Goal: Check status: Check status

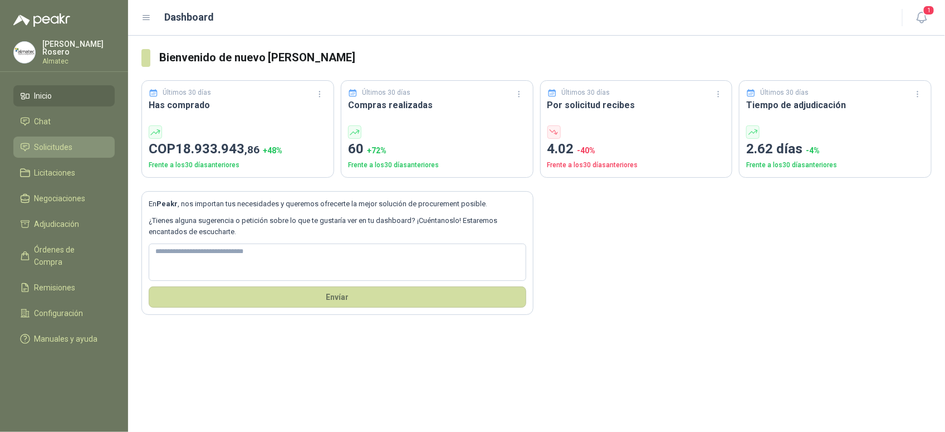
click at [62, 149] on span "Solicitudes" at bounding box center [54, 147] width 38 height 12
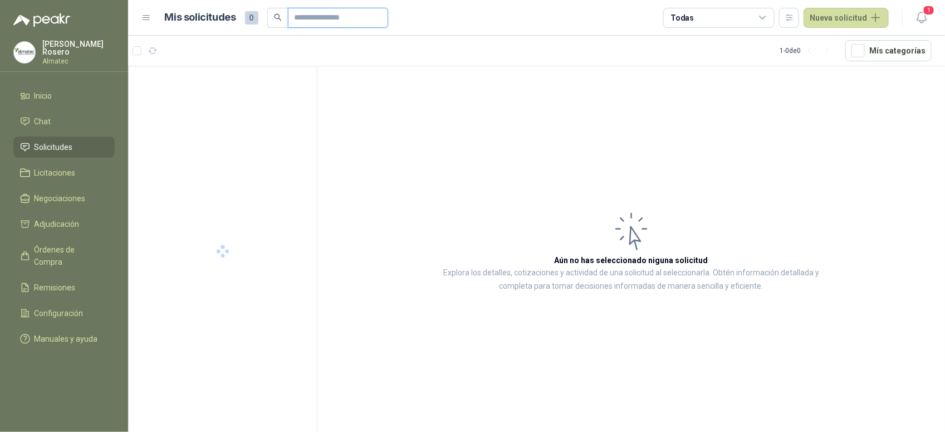
click at [343, 19] on input "text" at bounding box center [334, 17] width 78 height 19
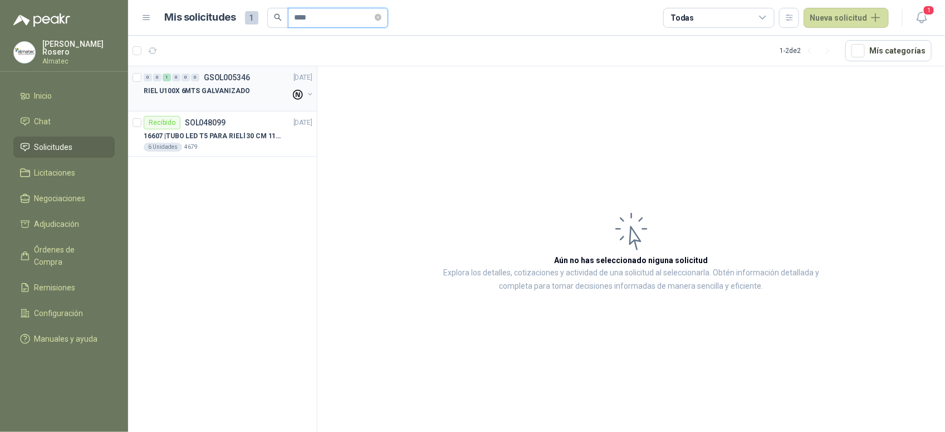
type input "****"
click at [246, 101] on div at bounding box center [217, 101] width 147 height 9
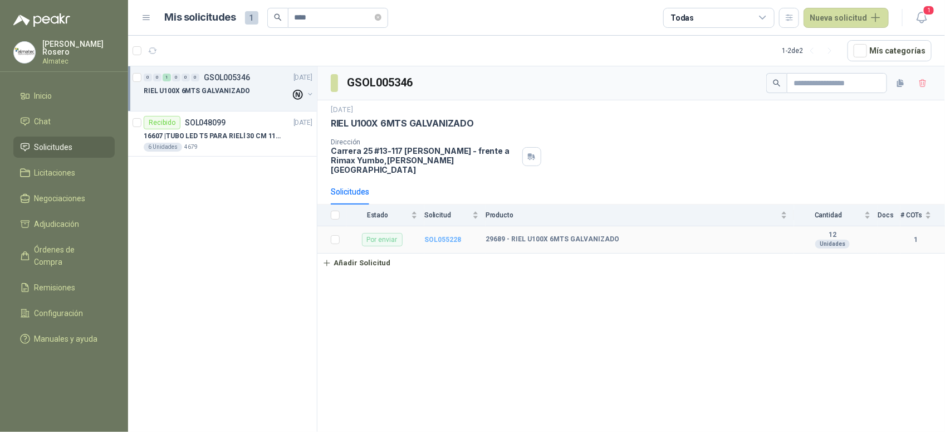
click at [432, 236] on b "SOL055228" at bounding box center [442, 240] width 37 height 8
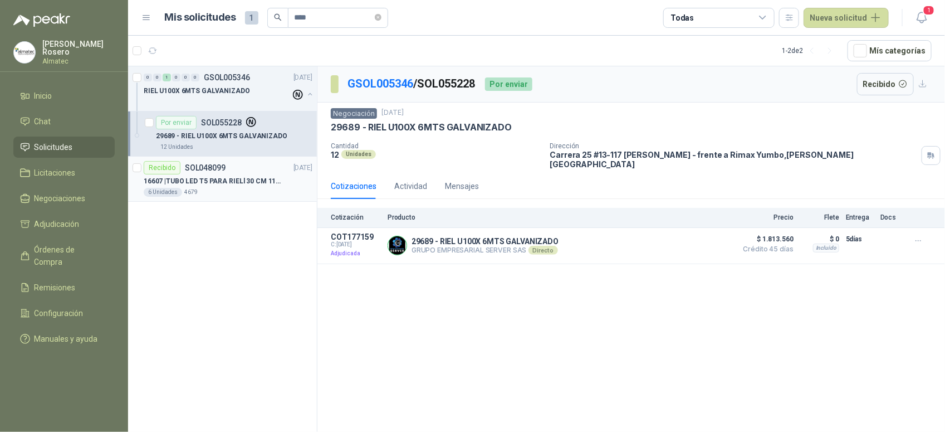
click at [237, 168] on div "Recibido SOL048099 [DATE]" at bounding box center [228, 167] width 169 height 13
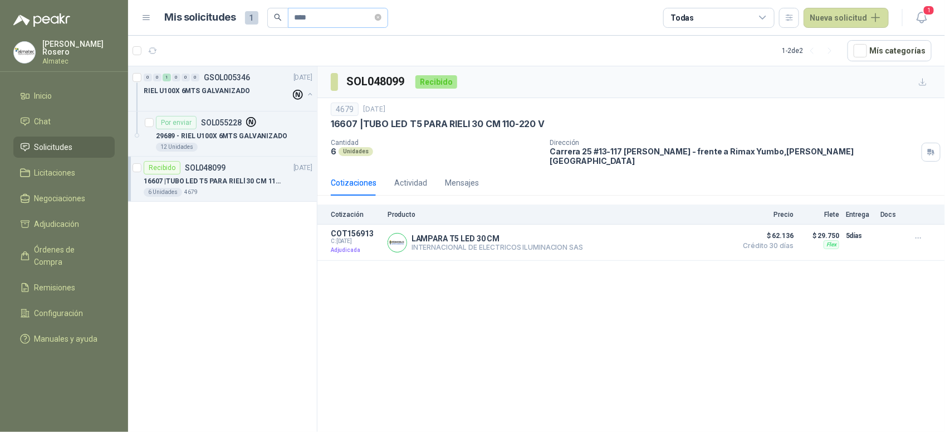
click at [385, 18] on span "****" at bounding box center [338, 18] width 100 height 20
click at [382, 21] on span at bounding box center [378, 17] width 7 height 11
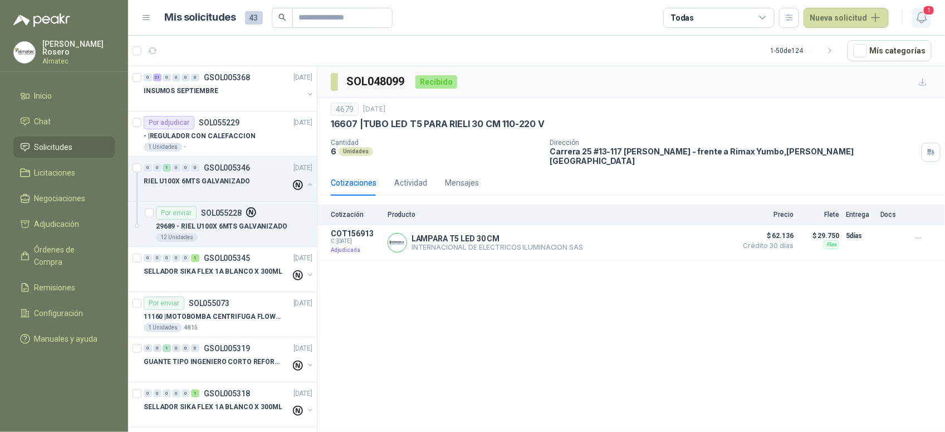
click at [756, 23] on icon "button" at bounding box center [922, 18] width 14 height 14
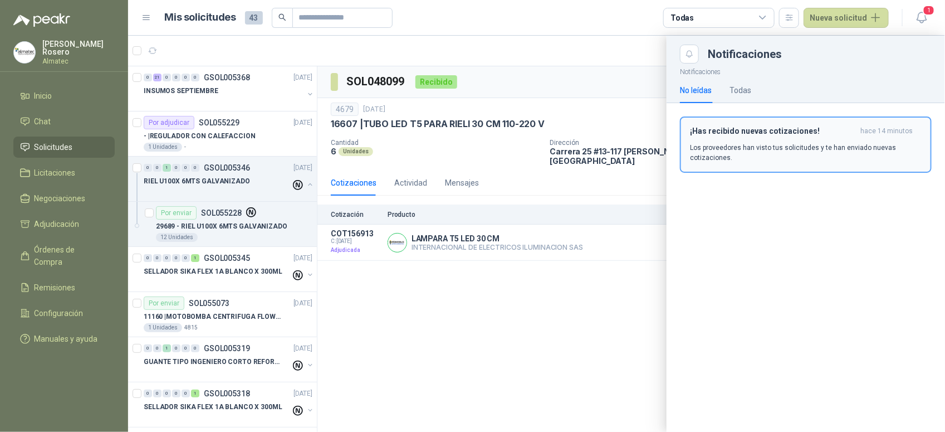
click at [756, 149] on p "Los proveedores han visto tus solicitudes y te han enviado nuevas cotizaciones." at bounding box center [806, 153] width 232 height 20
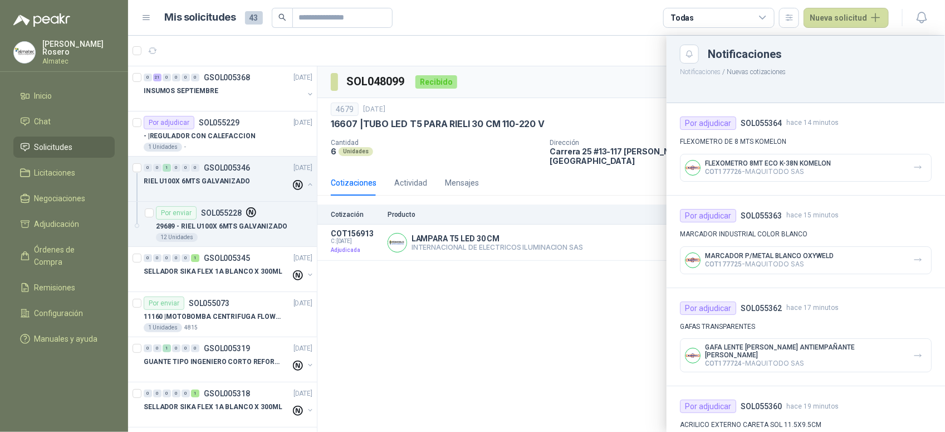
click at [523, 318] on div at bounding box center [536, 234] width 817 height 396
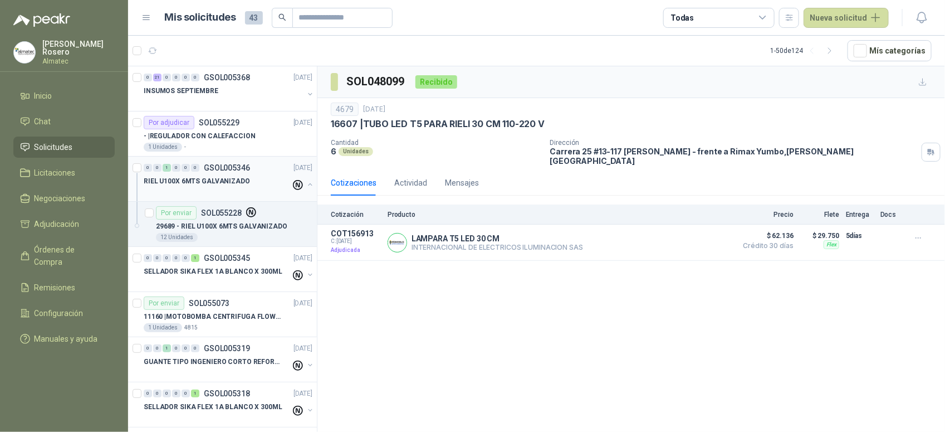
click at [306, 184] on button "button" at bounding box center [310, 184] width 9 height 9
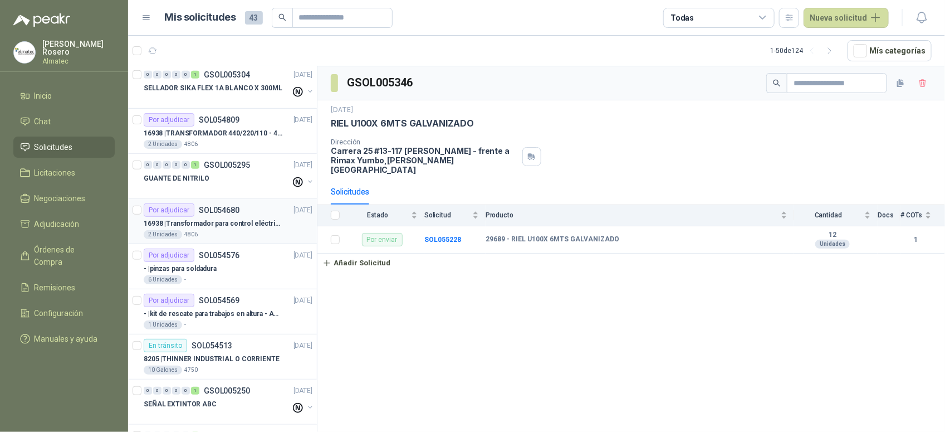
scroll to position [348, 0]
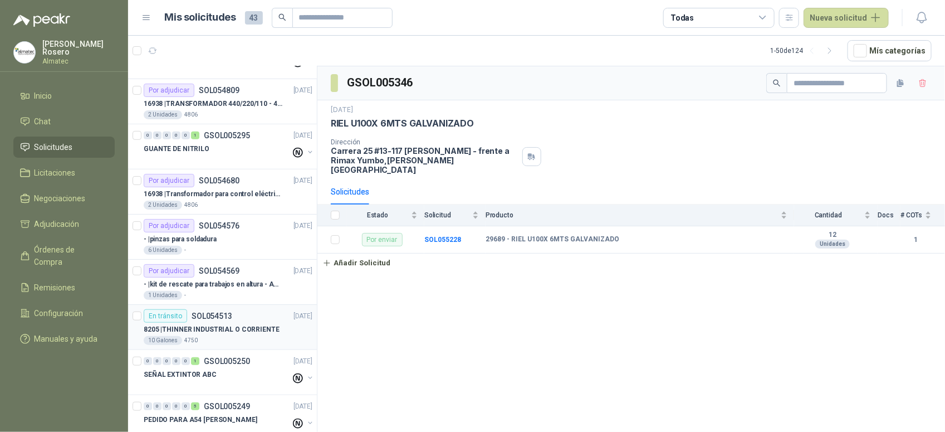
click at [254, 334] on p "8205 | THINNER INDUSTRIAL O CORRIENTE" at bounding box center [212, 329] width 136 height 11
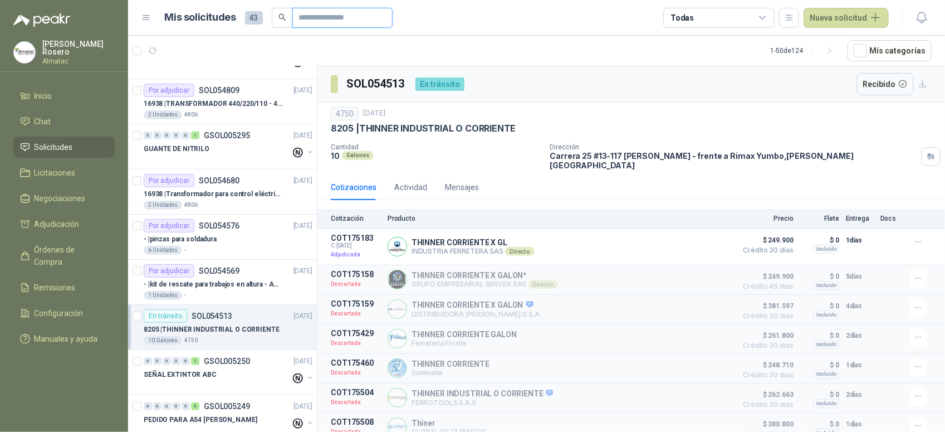
click at [329, 18] on input "text" at bounding box center [338, 17] width 78 height 19
type input "*******"
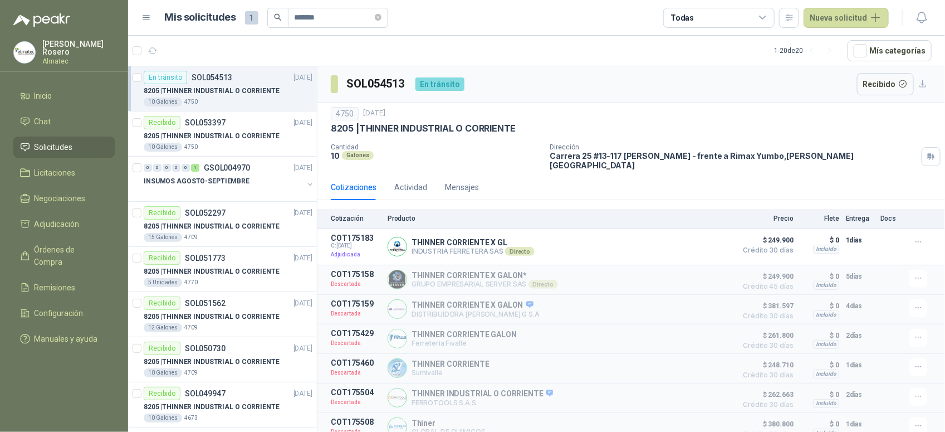
click at [227, 85] on div "8205 | THINNER INDUSTRIAL O CORRIENTE" at bounding box center [228, 90] width 169 height 13
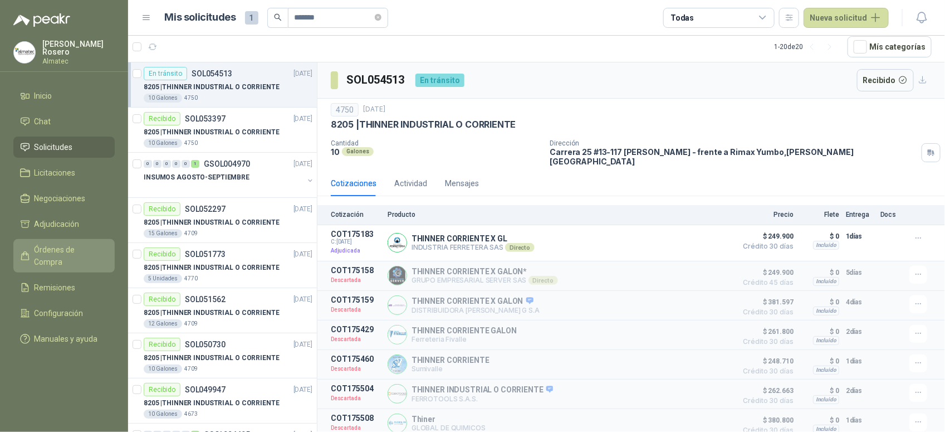
click at [68, 256] on link "Órdenes de Compra" at bounding box center [63, 255] width 101 height 33
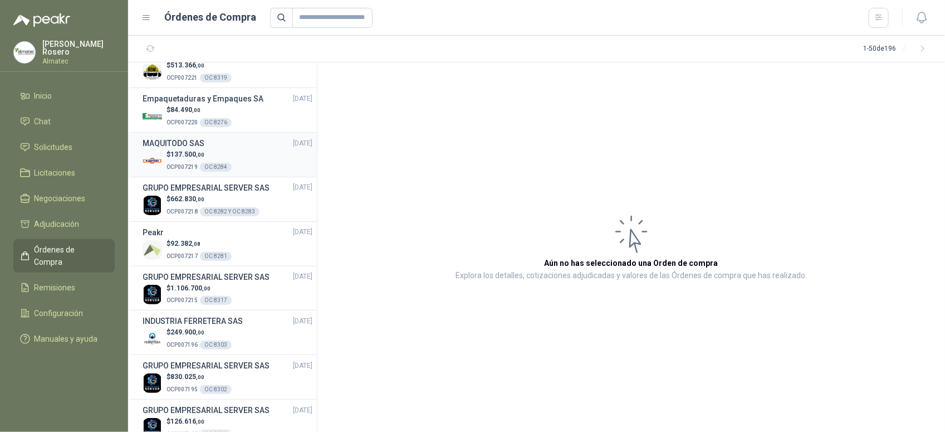
scroll to position [348, 0]
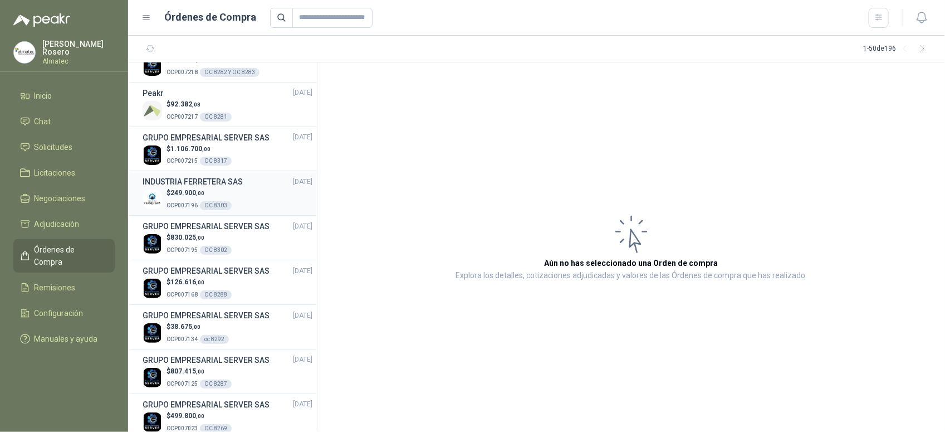
click at [213, 185] on h3 "INDUSTRIA FERRETERA SAS" at bounding box center [193, 181] width 100 height 12
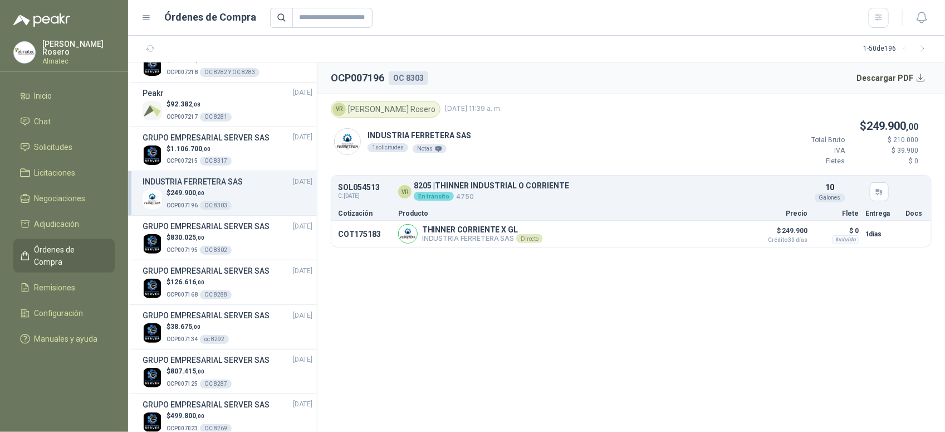
click at [445, 106] on span "[DATE] 11:39 a. m." at bounding box center [473, 109] width 57 height 11
click at [65, 149] on span "Solicitudes" at bounding box center [54, 147] width 38 height 12
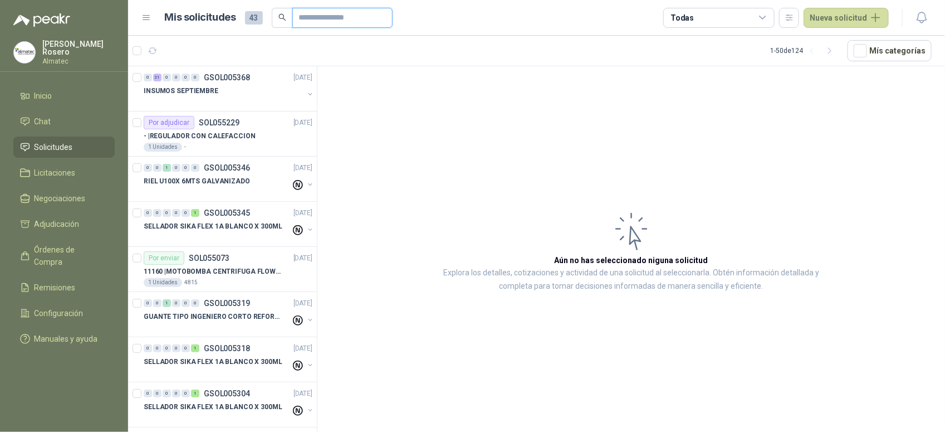
click at [339, 14] on input "text" at bounding box center [338, 17] width 78 height 19
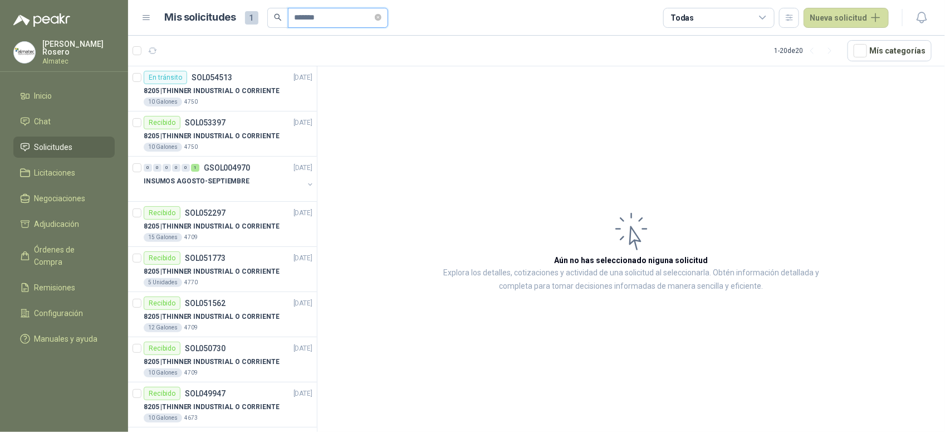
type input "*******"
click at [230, 90] on p "8205 | THINNER INDUSTRIAL O CORRIENTE" at bounding box center [212, 91] width 136 height 11
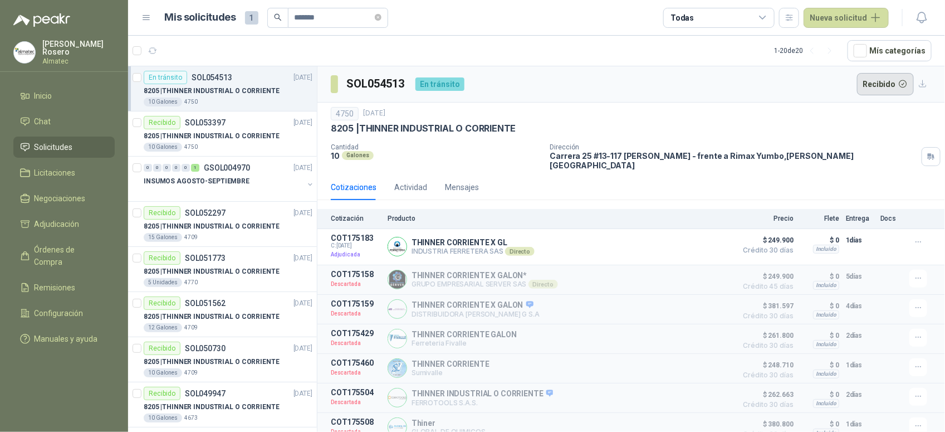
click at [756, 92] on button "Recibido" at bounding box center [885, 84] width 57 height 22
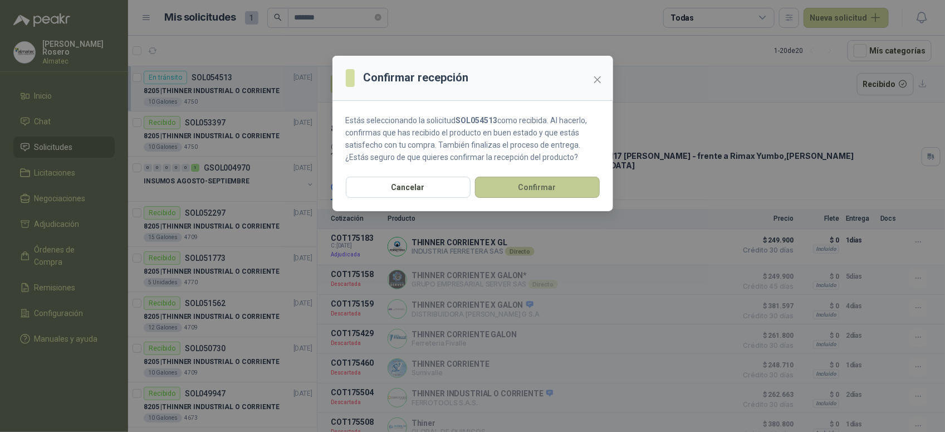
click at [571, 192] on button "Confirmar" at bounding box center [537, 187] width 125 height 21
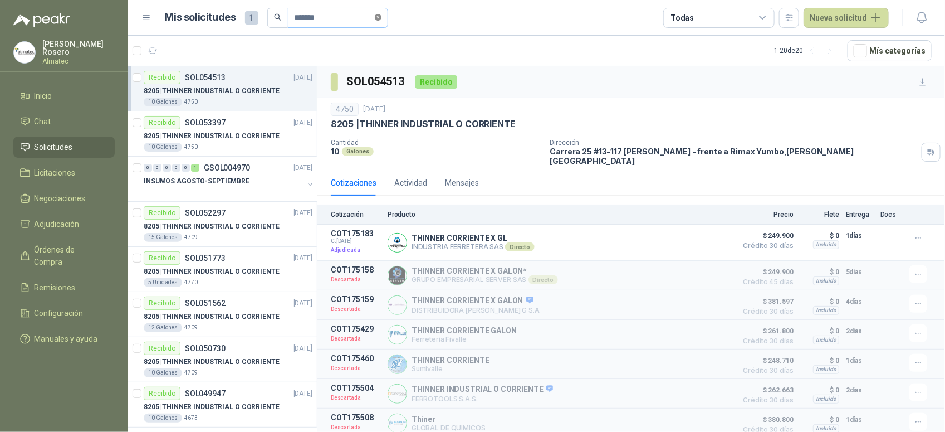
click at [382, 14] on icon "close-circle" at bounding box center [378, 17] width 7 height 7
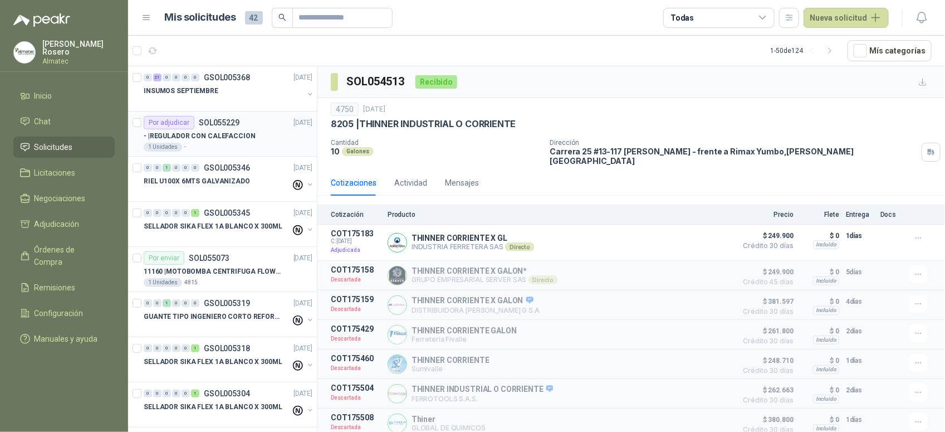
click at [243, 138] on p "- | REGULADOR CON CALEFACCION" at bounding box center [200, 136] width 112 height 11
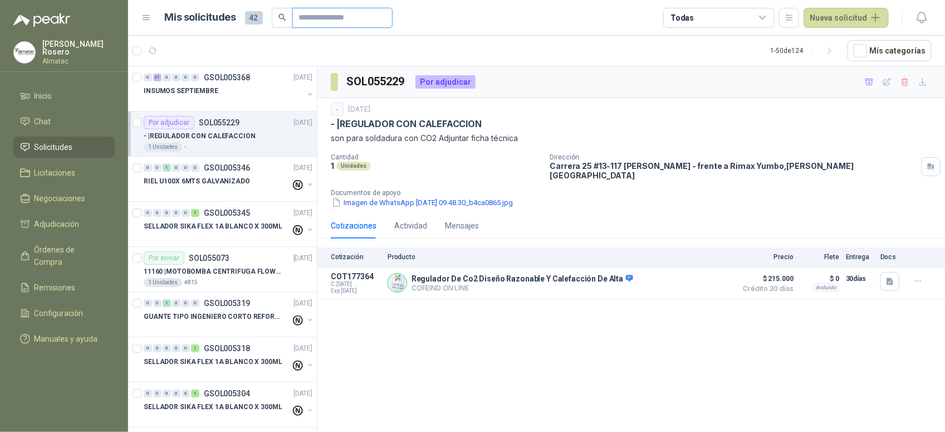
click at [358, 17] on input "text" at bounding box center [338, 17] width 78 height 19
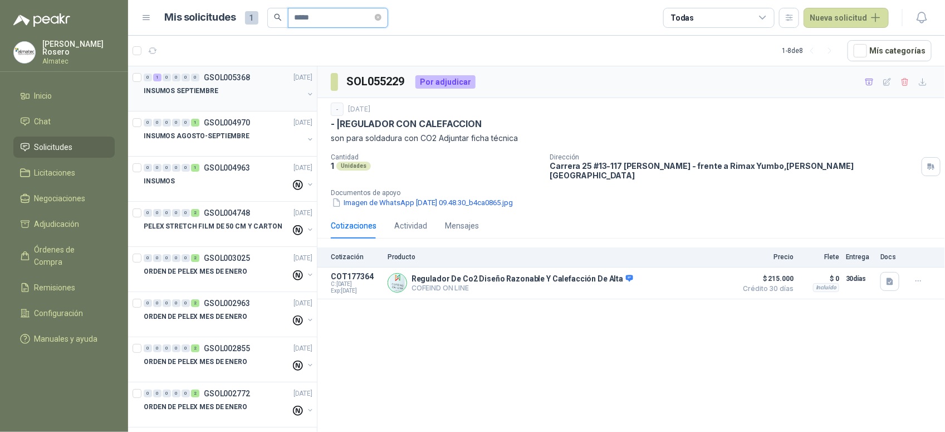
type input "*****"
click at [238, 87] on div "INSUMOS SEPTIEMBRE" at bounding box center [224, 90] width 160 height 13
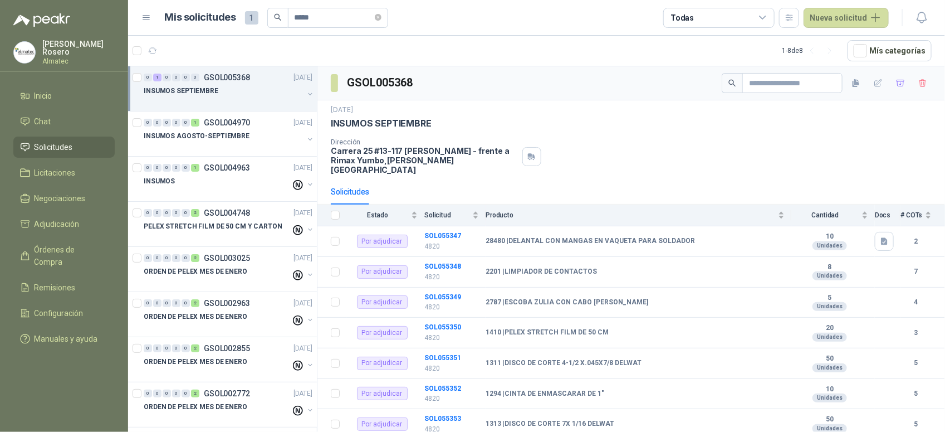
click at [306, 91] on button "button" at bounding box center [310, 94] width 9 height 9
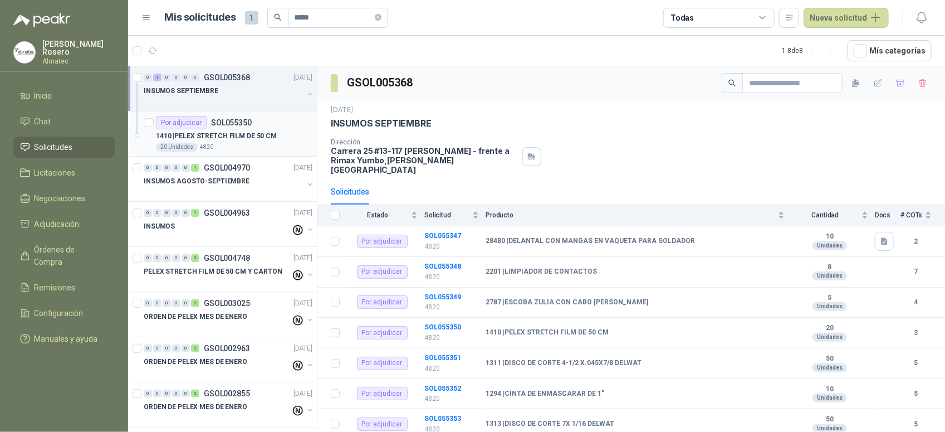
scroll to position [4, 0]
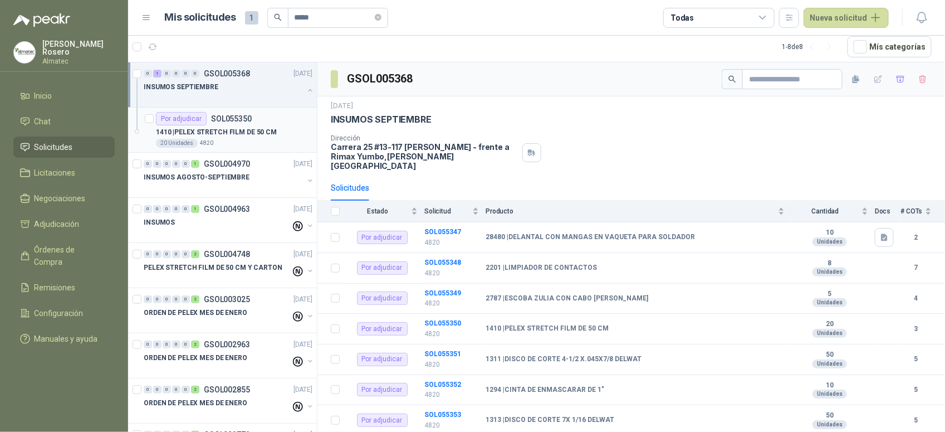
click at [242, 132] on p "1410 | PELEX STRETCH FILM DE 50 CM" at bounding box center [216, 132] width 121 height 11
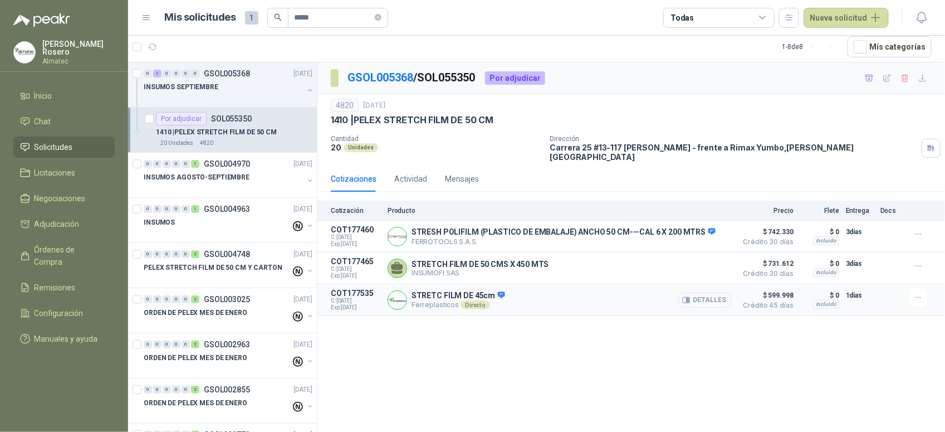
click at [709, 292] on button "Detalles" at bounding box center [705, 299] width 52 height 15
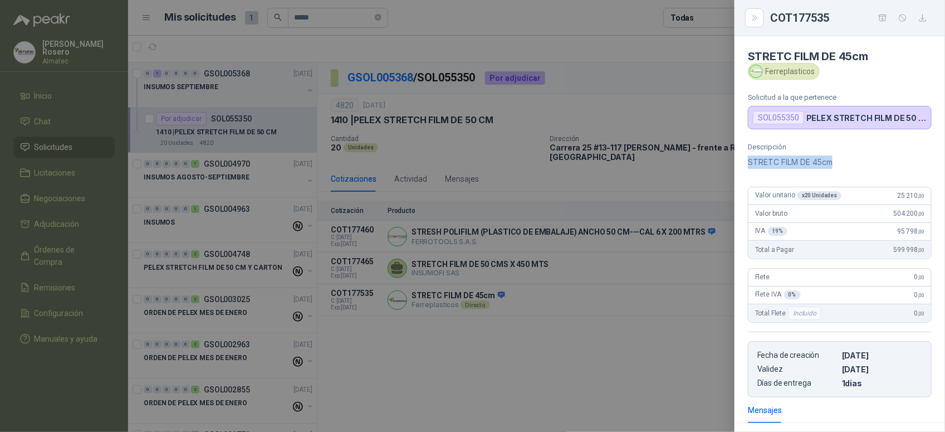
drag, startPoint x: 748, startPoint y: 163, endPoint x: 842, endPoint y: 165, distance: 94.2
click at [756, 165] on p "STRETC FILM DE 45cm" at bounding box center [840, 161] width 184 height 13
click at [661, 345] on div at bounding box center [472, 216] width 945 height 432
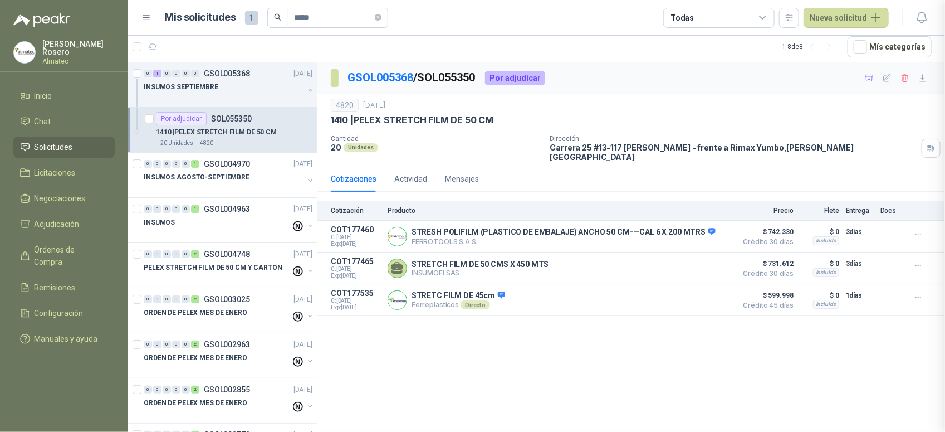
scroll to position [154, 0]
click at [714, 266] on button "Detalles" at bounding box center [705, 268] width 52 height 15
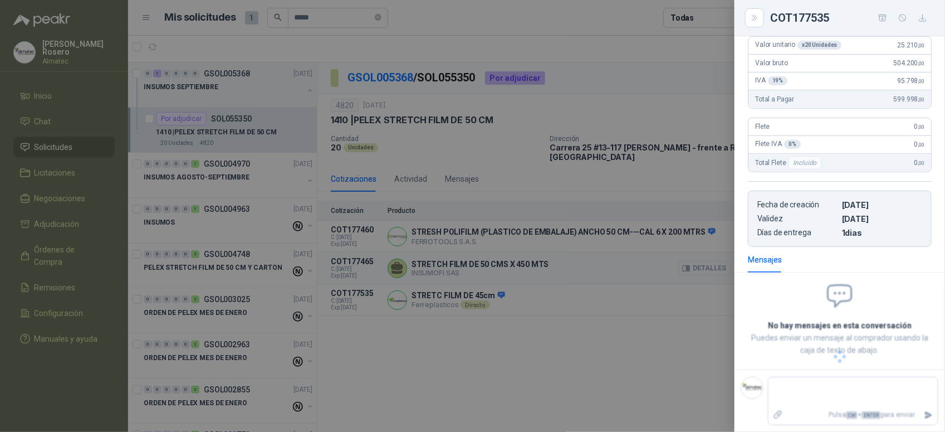
scroll to position [131, 0]
click at [636, 345] on div at bounding box center [472, 216] width 945 height 432
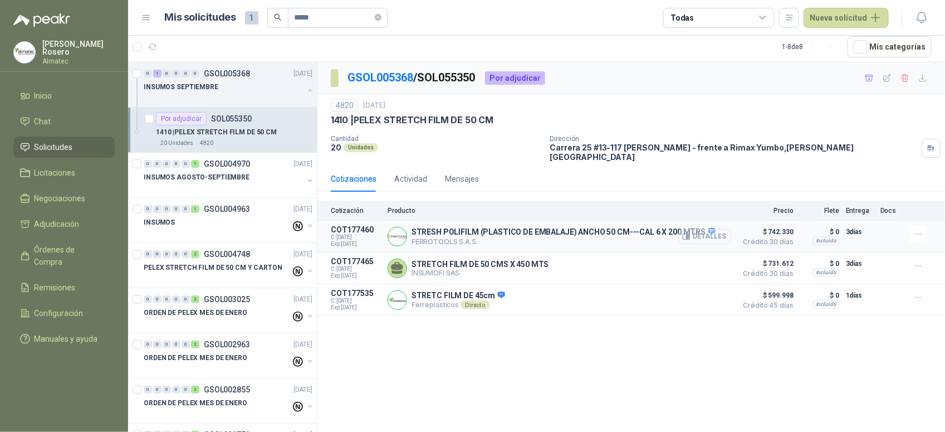
click at [702, 229] on button "Detalles" at bounding box center [705, 236] width 52 height 15
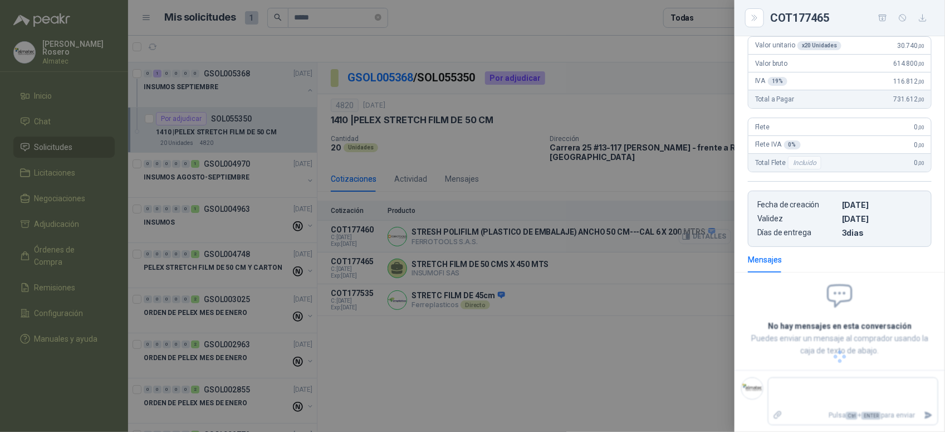
scroll to position [194, 0]
click at [663, 345] on div at bounding box center [472, 216] width 945 height 432
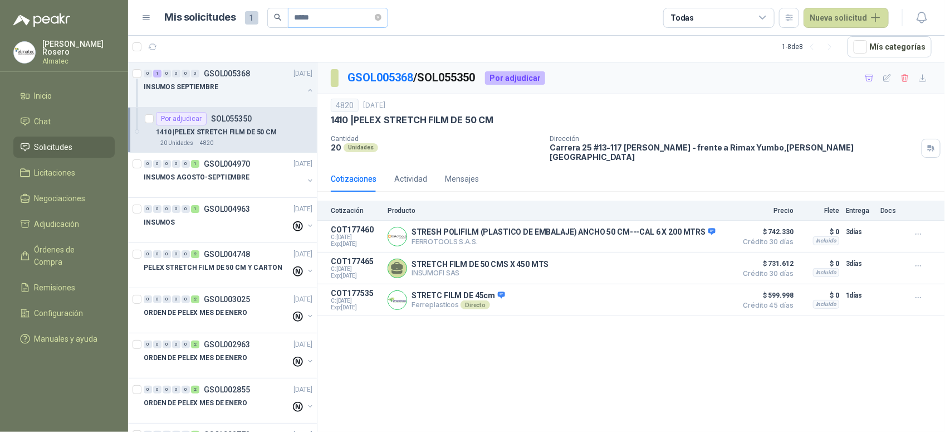
click at [388, 15] on span "*****" at bounding box center [338, 18] width 100 height 20
click at [382, 17] on icon "close-circle" at bounding box center [378, 17] width 7 height 7
